Goal: Transaction & Acquisition: Obtain resource

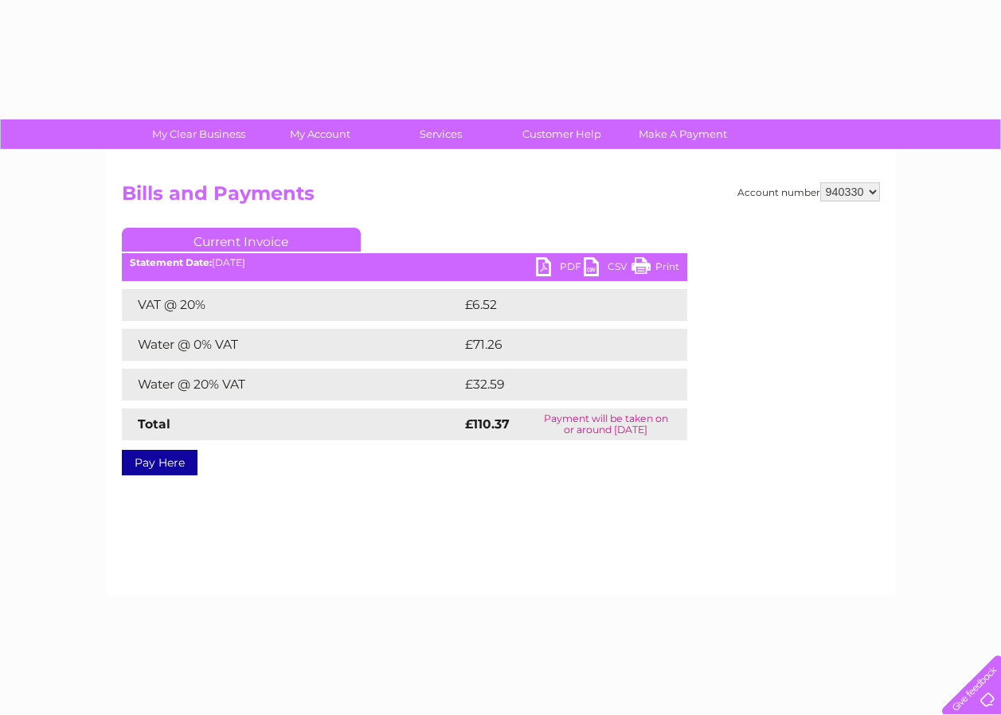
click at [550, 268] on link "PDF" at bounding box center [560, 268] width 48 height 23
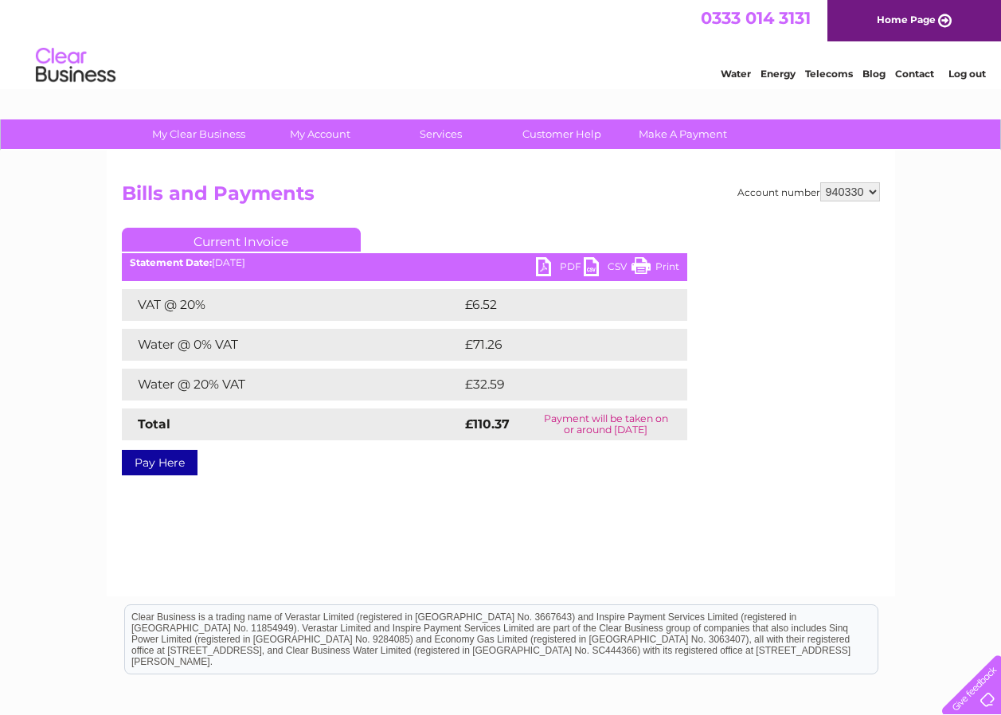
click at [965, 76] on link "Log out" at bounding box center [967, 74] width 37 height 12
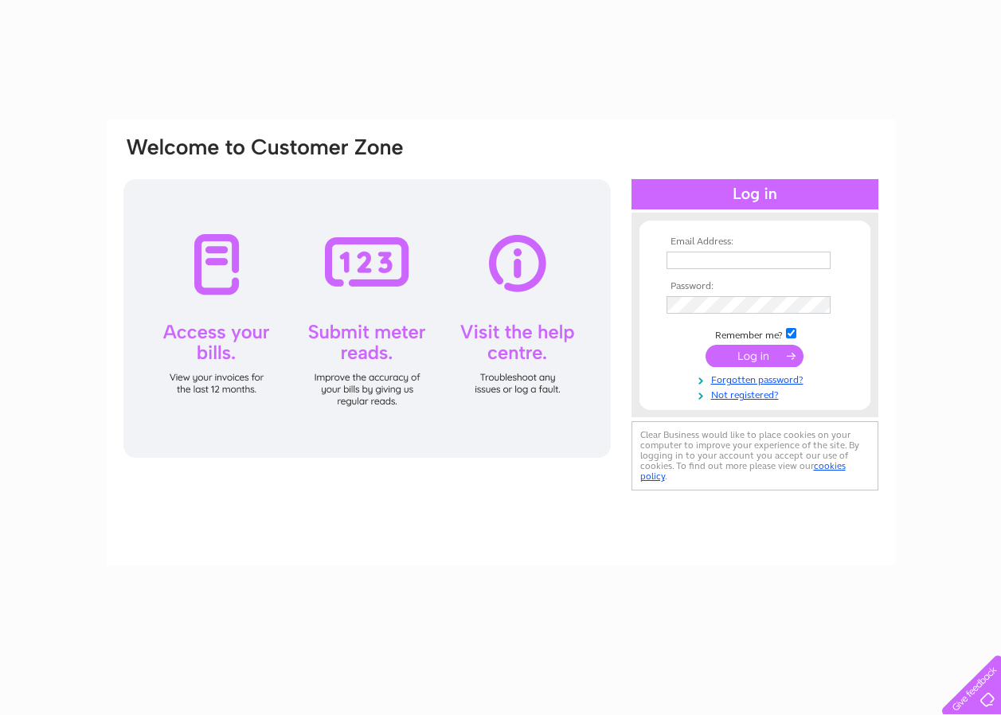
type input "finance@aberdeenfoyer.com"
type input "carolines@aberdeenfoyer.com"
click at [750, 359] on input "submit" at bounding box center [755, 358] width 98 height 22
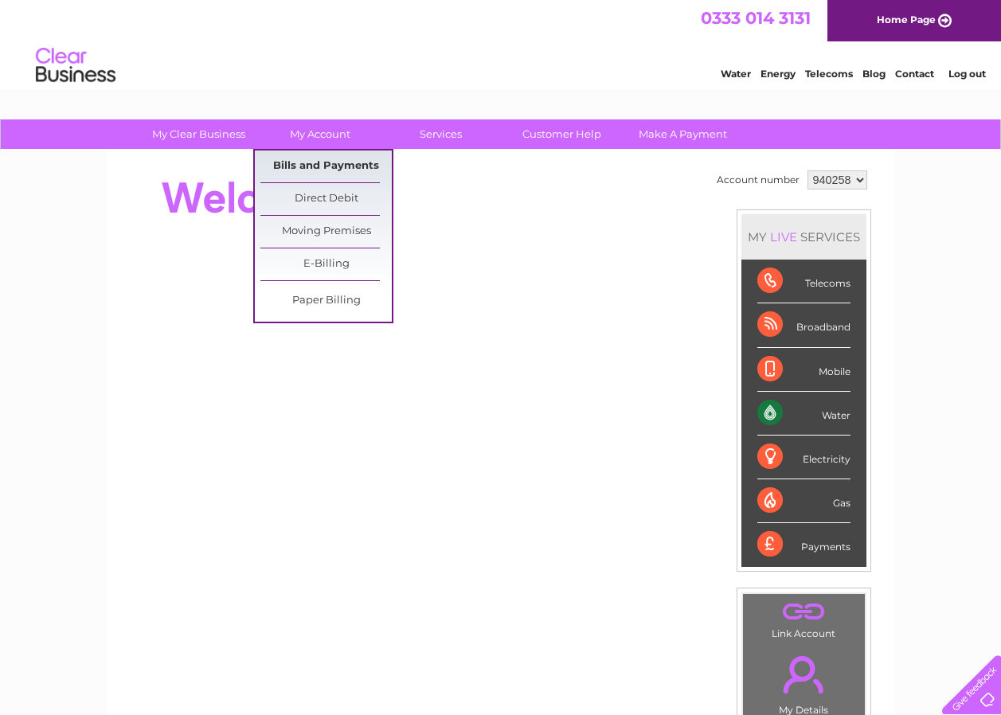
click at [316, 171] on link "Bills and Payments" at bounding box center [326, 167] width 131 height 32
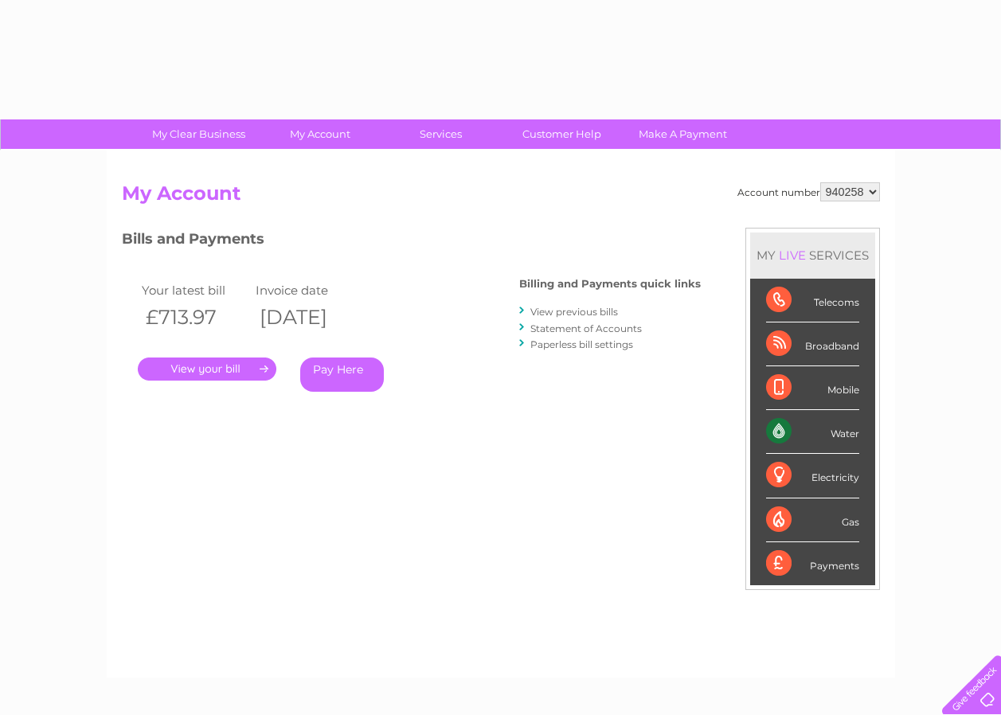
click at [198, 371] on link "." at bounding box center [207, 369] width 139 height 23
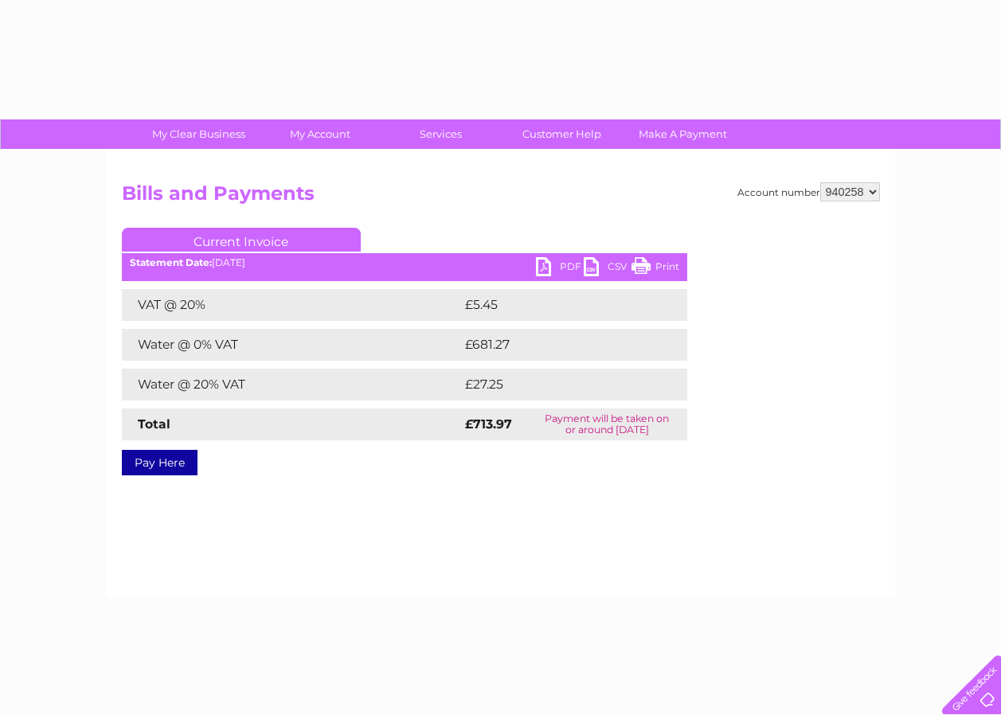
click at [554, 268] on link "PDF" at bounding box center [560, 268] width 48 height 23
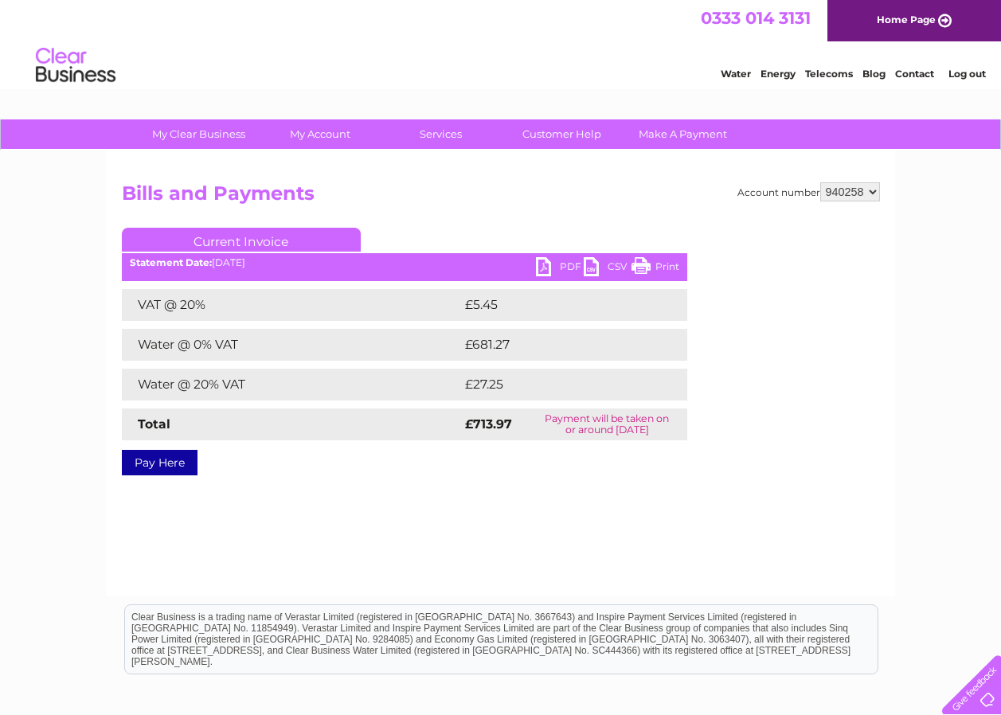
click at [978, 76] on link "Log out" at bounding box center [967, 74] width 37 height 12
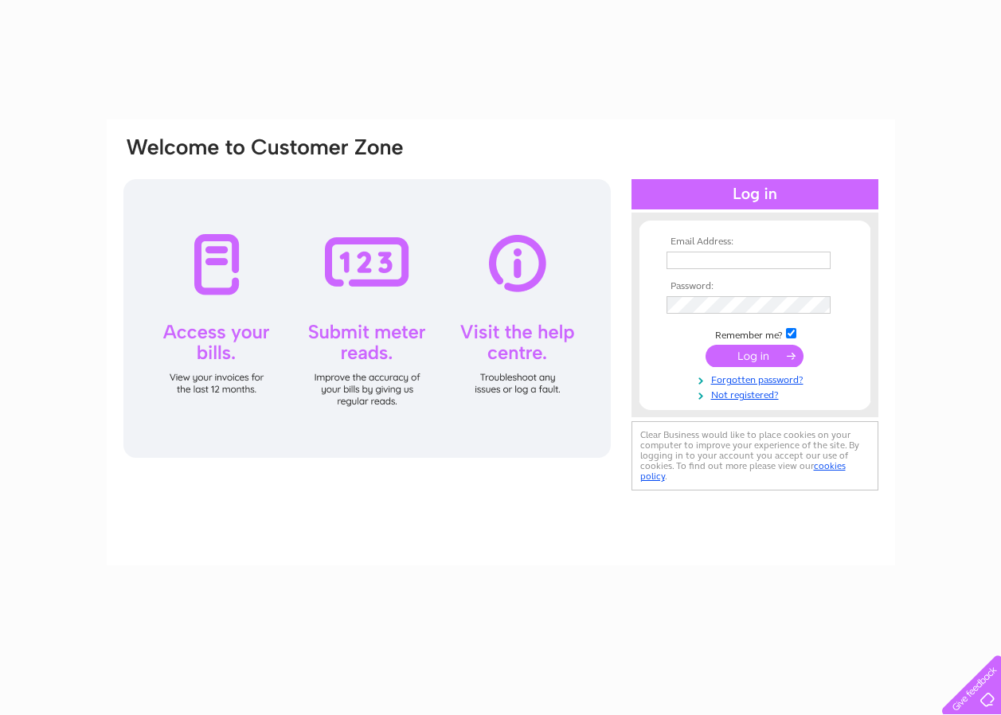
type input "[EMAIL_ADDRESS][DOMAIN_NAME]"
